Goal: Transaction & Acquisition: Purchase product/service

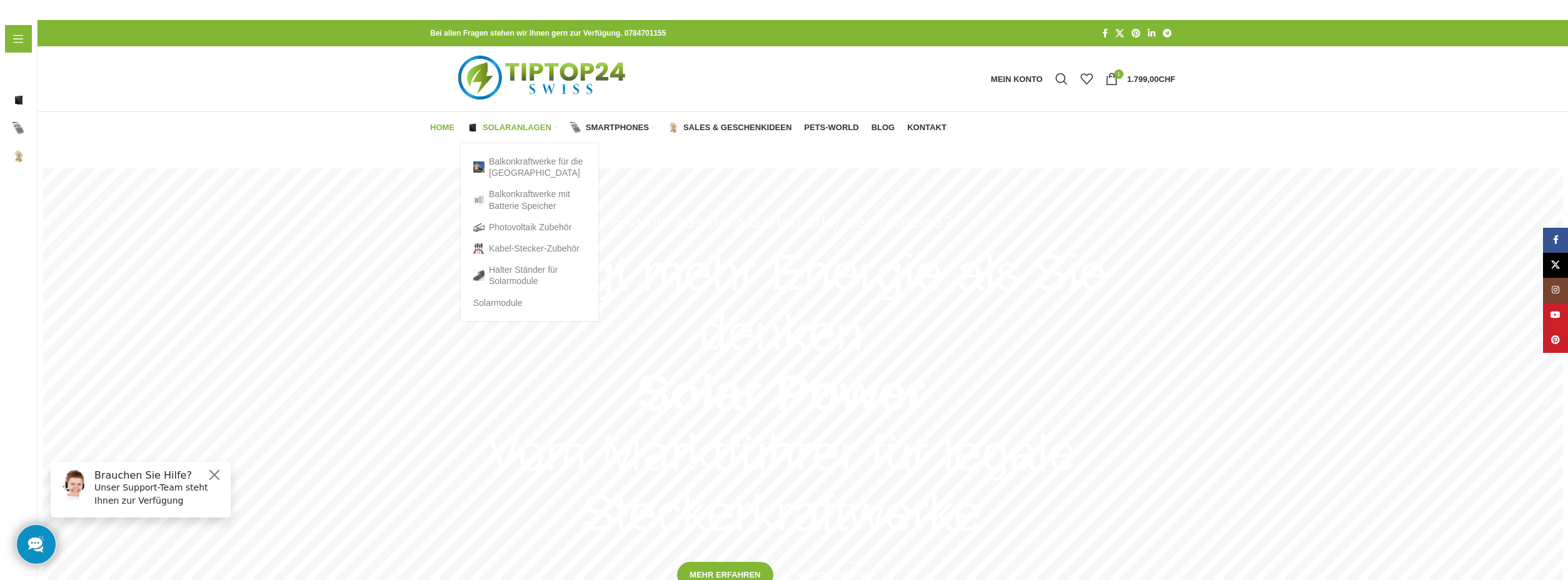
click at [499, 127] on span "Solaranlagen" at bounding box center [517, 128] width 69 height 10
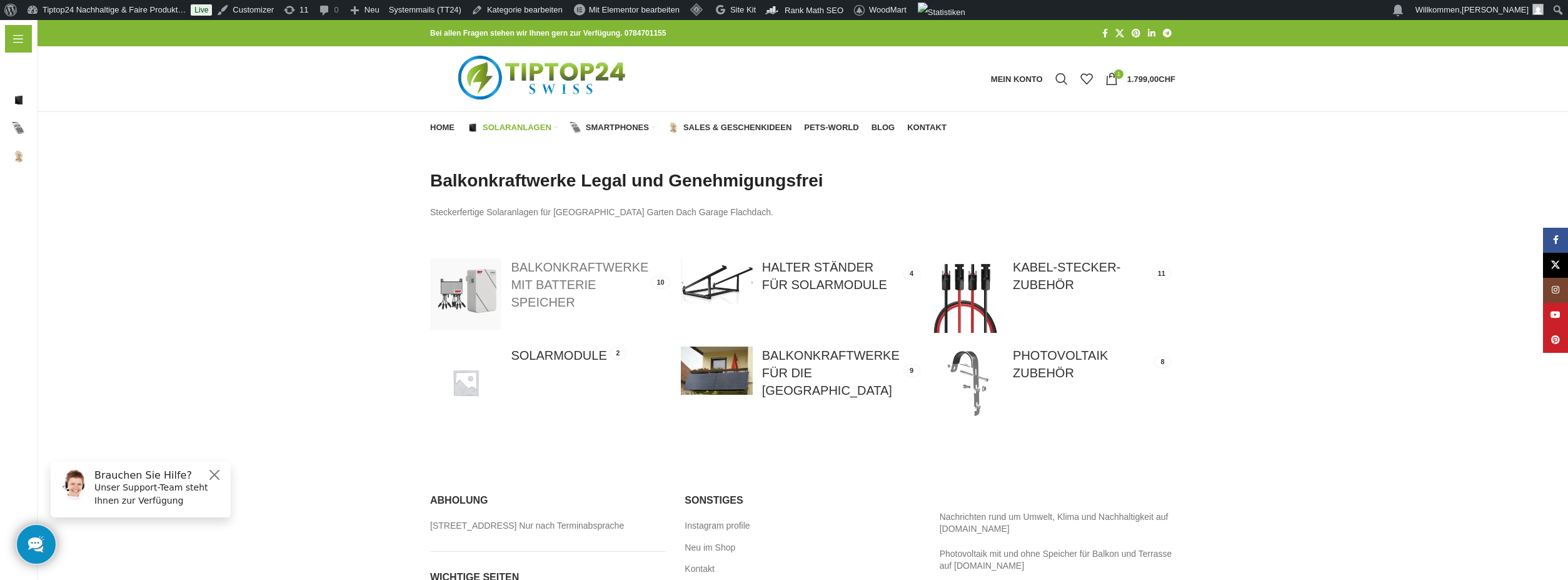
click at [534, 284] on link at bounding box center [549, 294] width 238 height 72
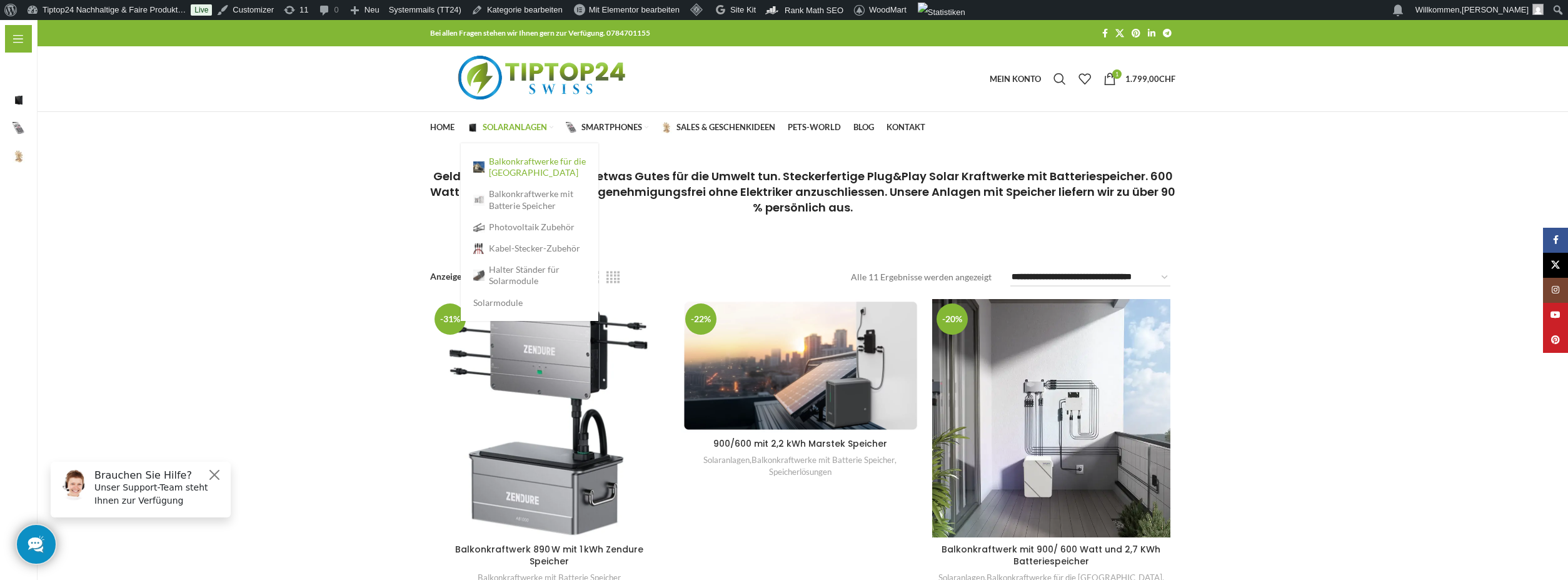
click at [514, 170] on link "Balkonkraftwerke für die [GEOGRAPHIC_DATA]" at bounding box center [530, 167] width 112 height 32
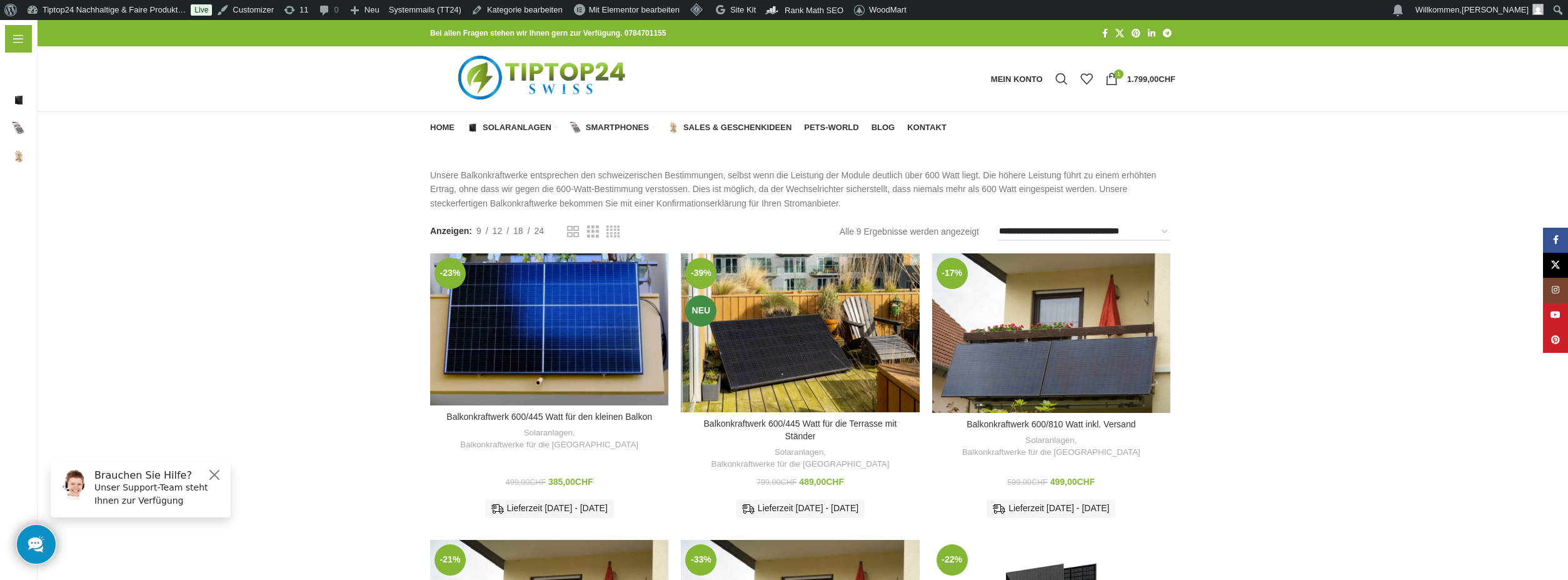
scroll to position [250, 0]
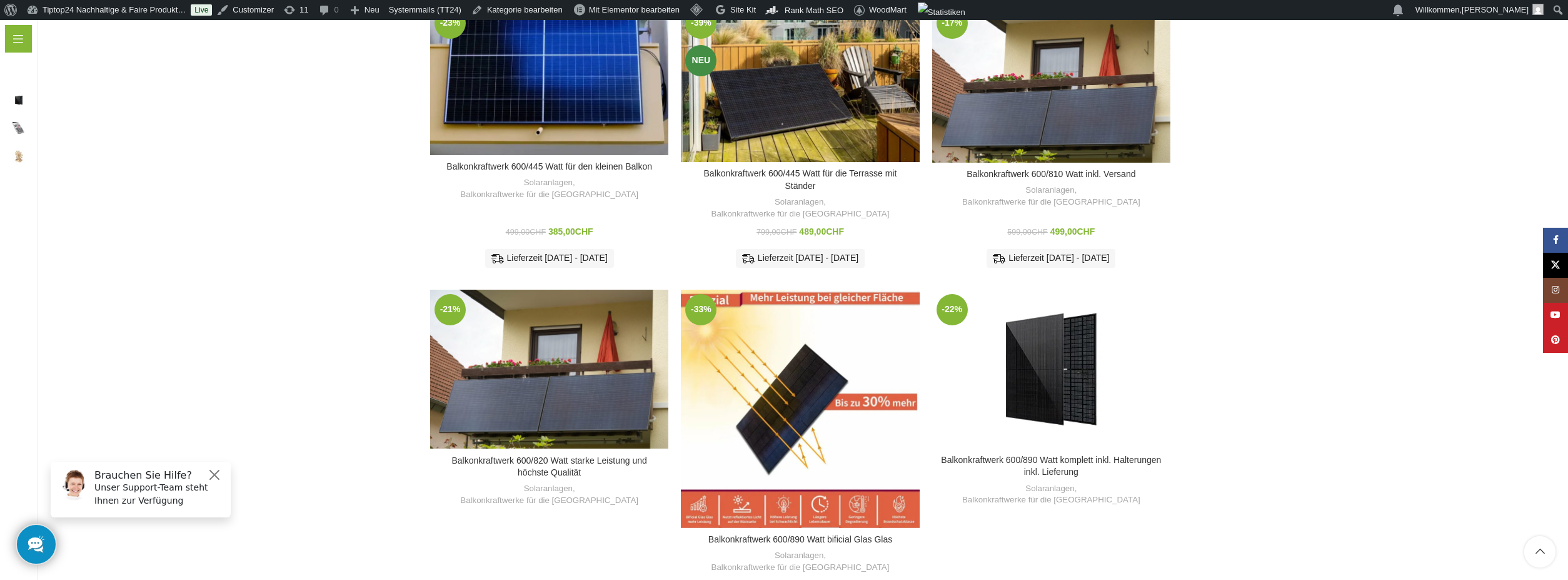
click at [814, 354] on div "Balkonkraftwerk 600/890 Watt bificial Glas Glas" at bounding box center [821, 409] width 40 height 238
